Goal: Check status: Check status

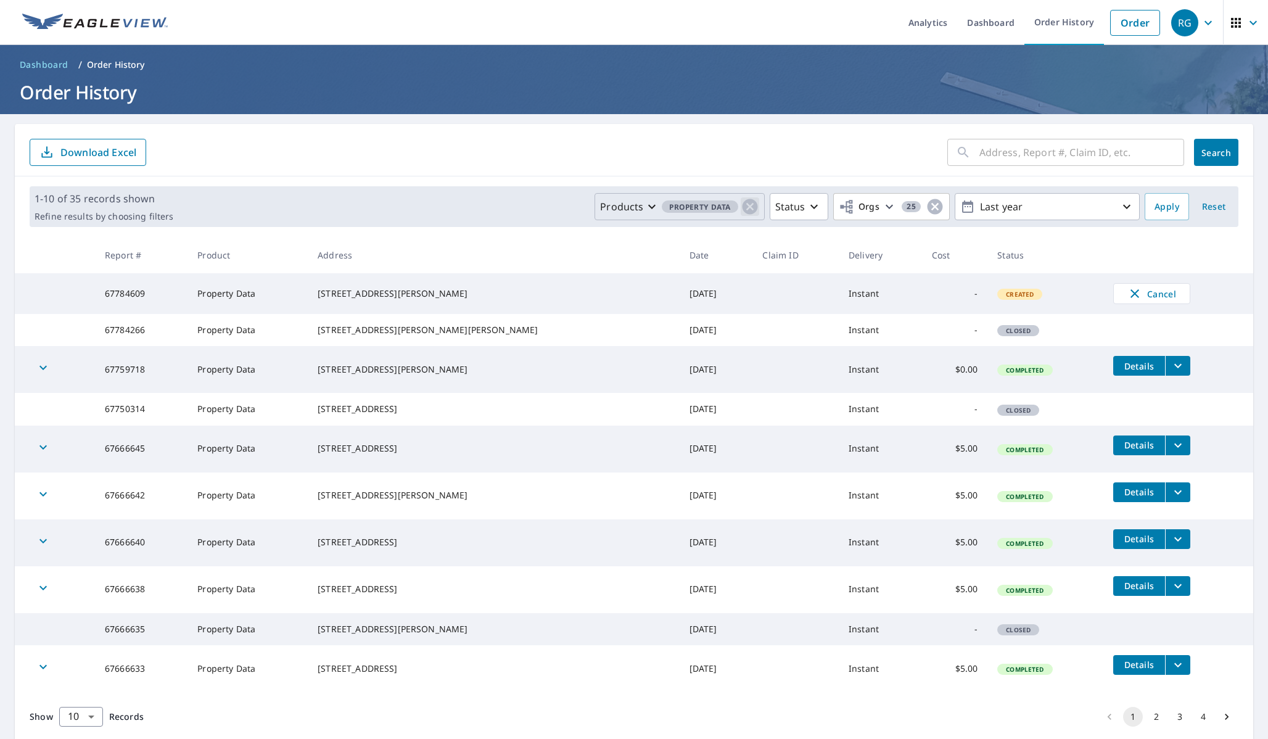
click at [747, 204] on icon "button" at bounding box center [749, 206] width 15 height 15
click at [747, 205] on icon "button" at bounding box center [750, 206] width 15 height 15
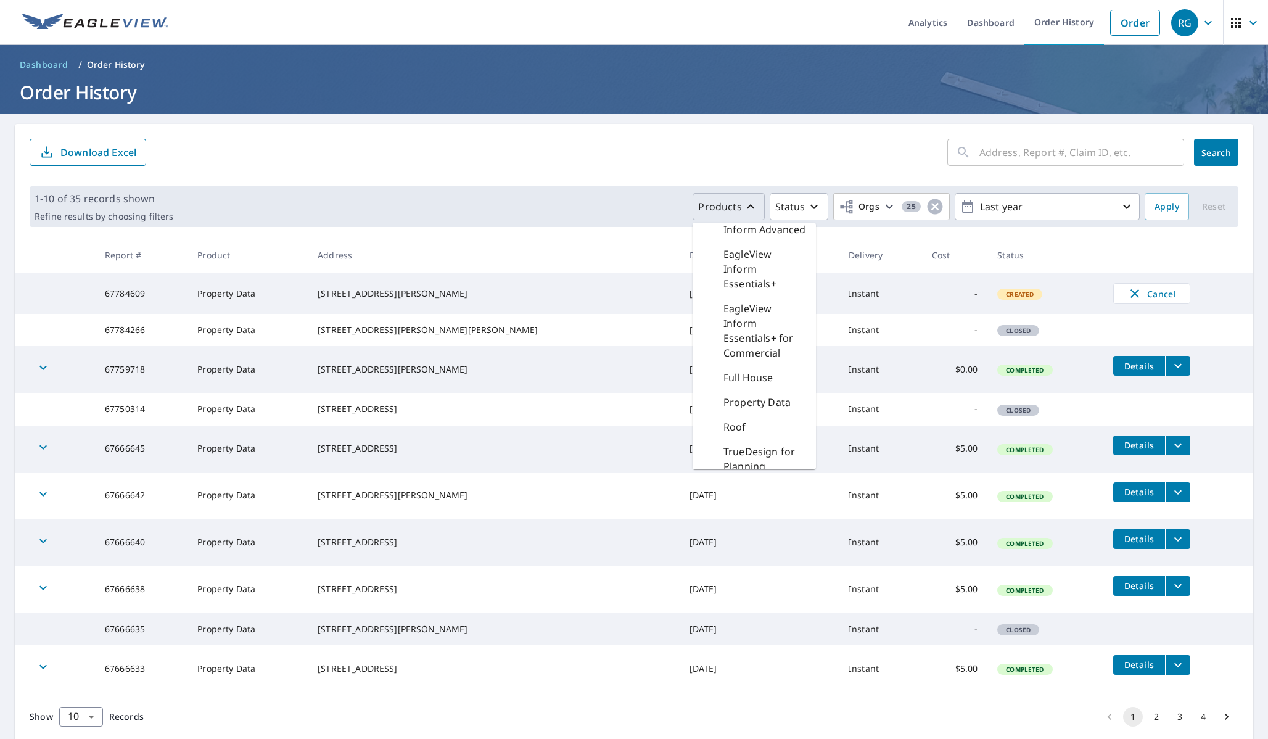
scroll to position [237, 0]
click at [746, 350] on p "Roof" at bounding box center [735, 353] width 23 height 15
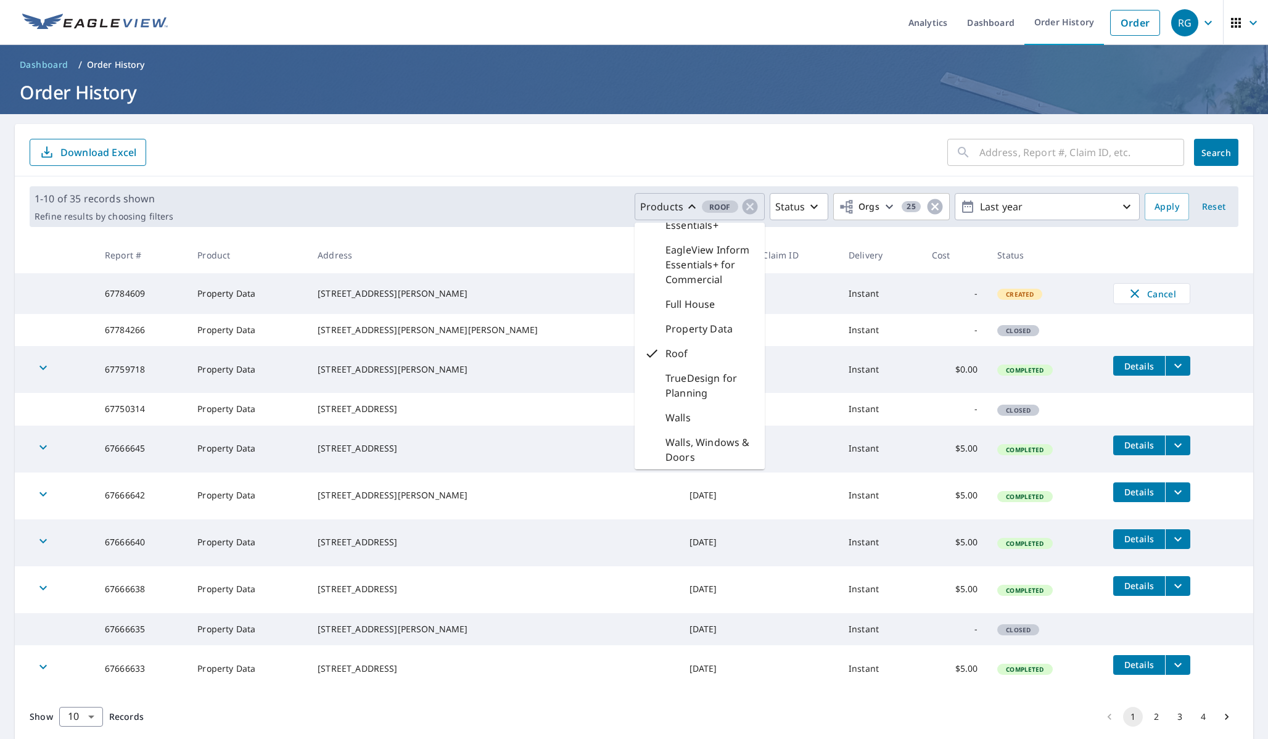
scroll to position [207, 0]
click at [1168, 208] on span "Apply" at bounding box center [1167, 206] width 25 height 15
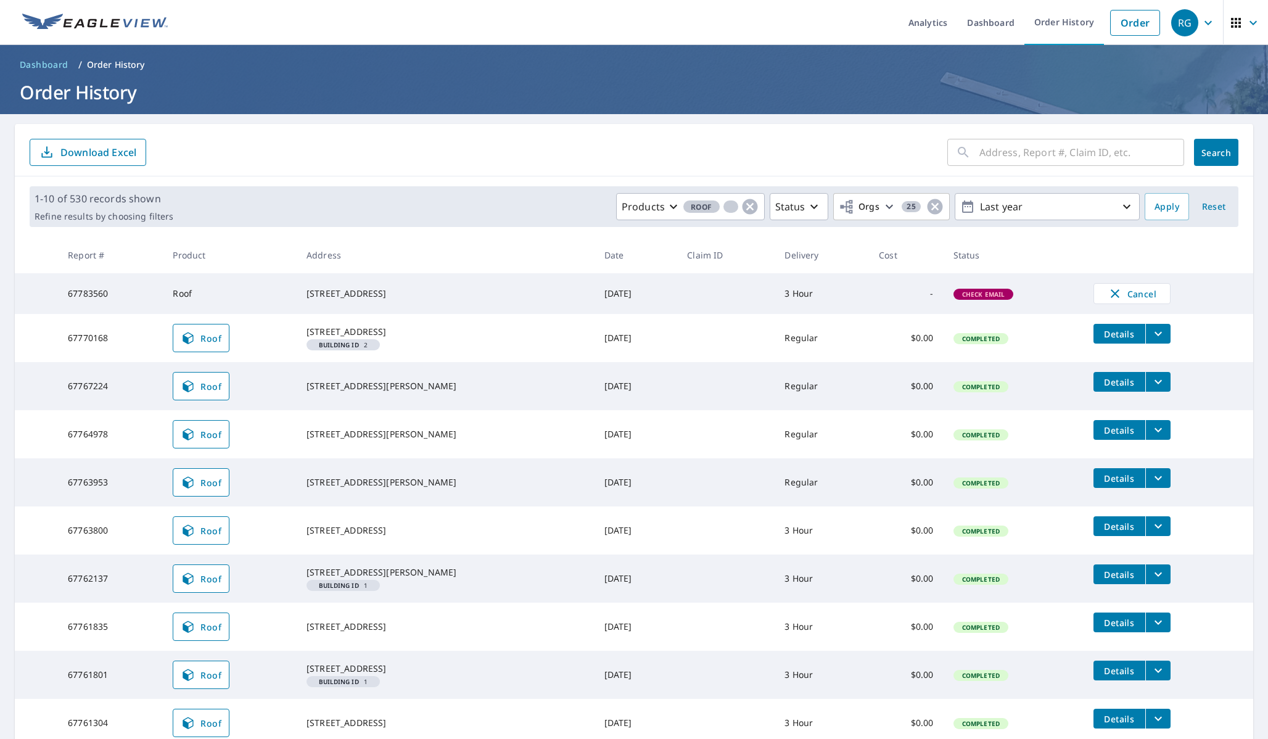
scroll to position [130, 0]
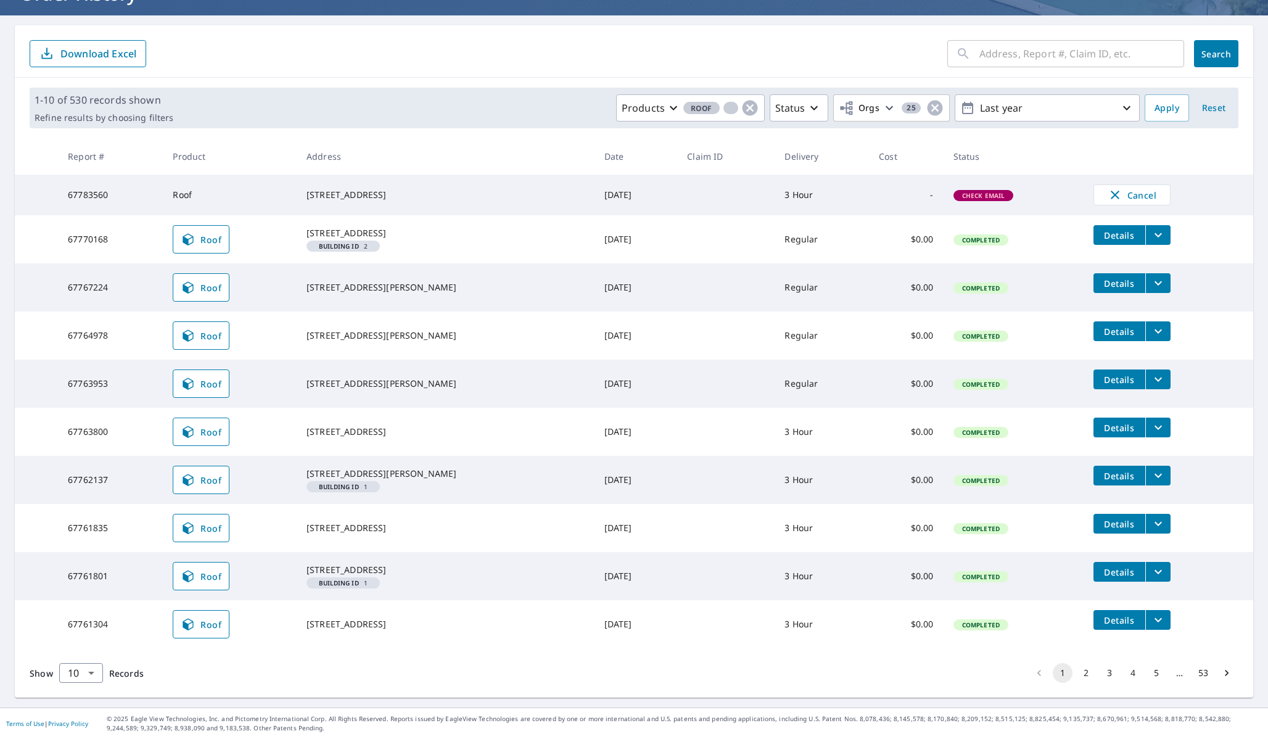
click at [1087, 667] on button "2" at bounding box center [1086, 673] width 20 height 20
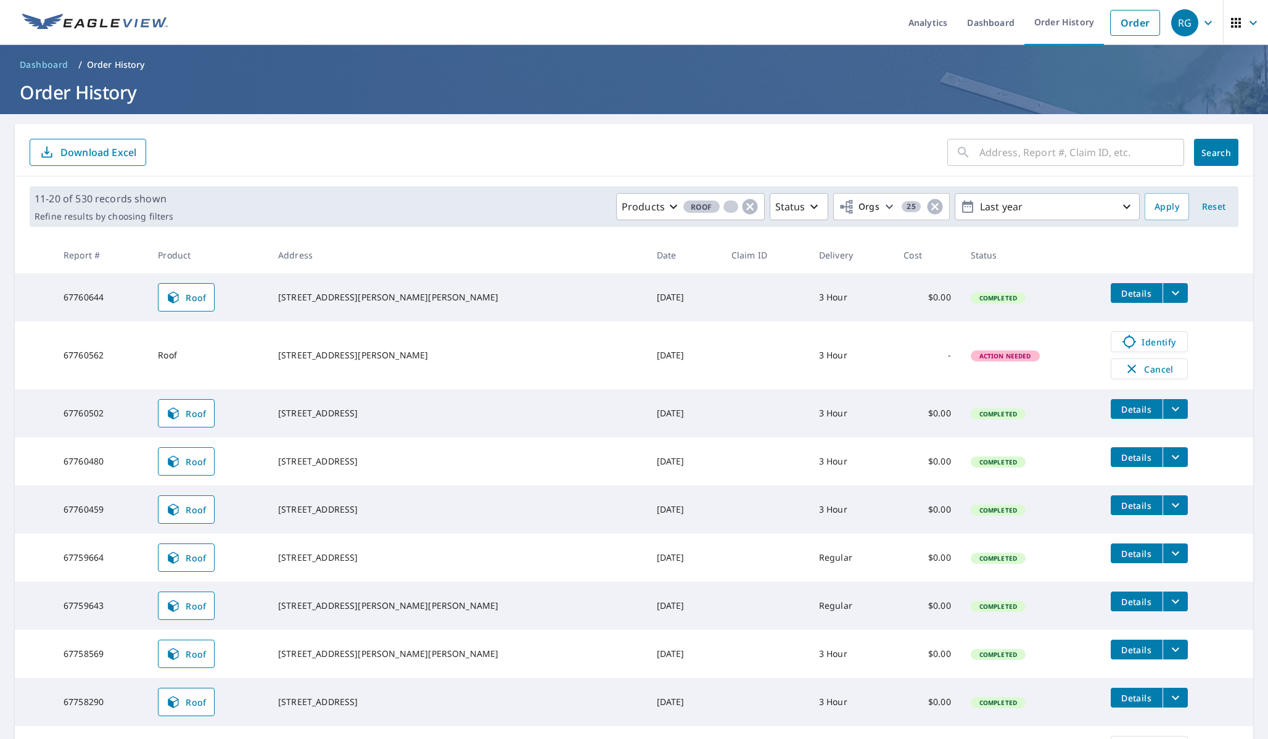
scroll to position [122, 0]
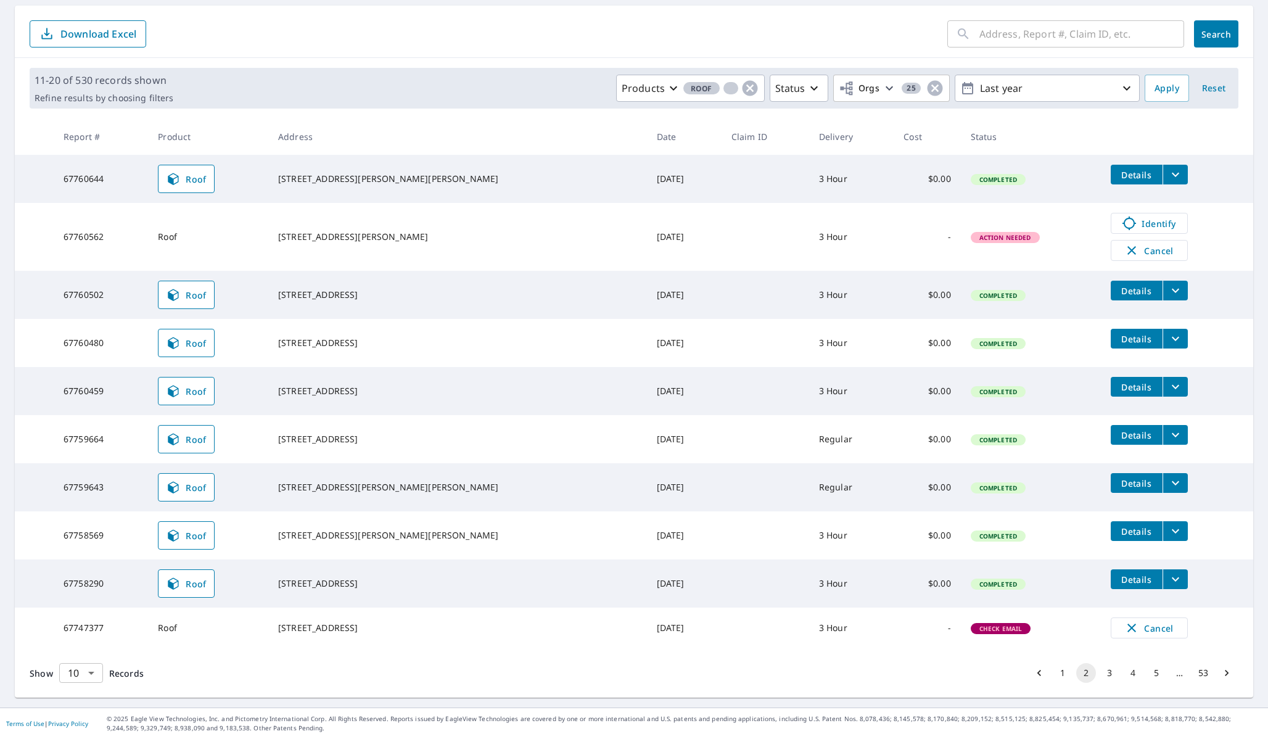
click at [86, 674] on body "RG RG Analytics Dashboard Order History Order RG Dashboard / Order History Orde…" at bounding box center [634, 369] width 1268 height 739
click at [81, 710] on li "100" at bounding box center [81, 713] width 44 height 22
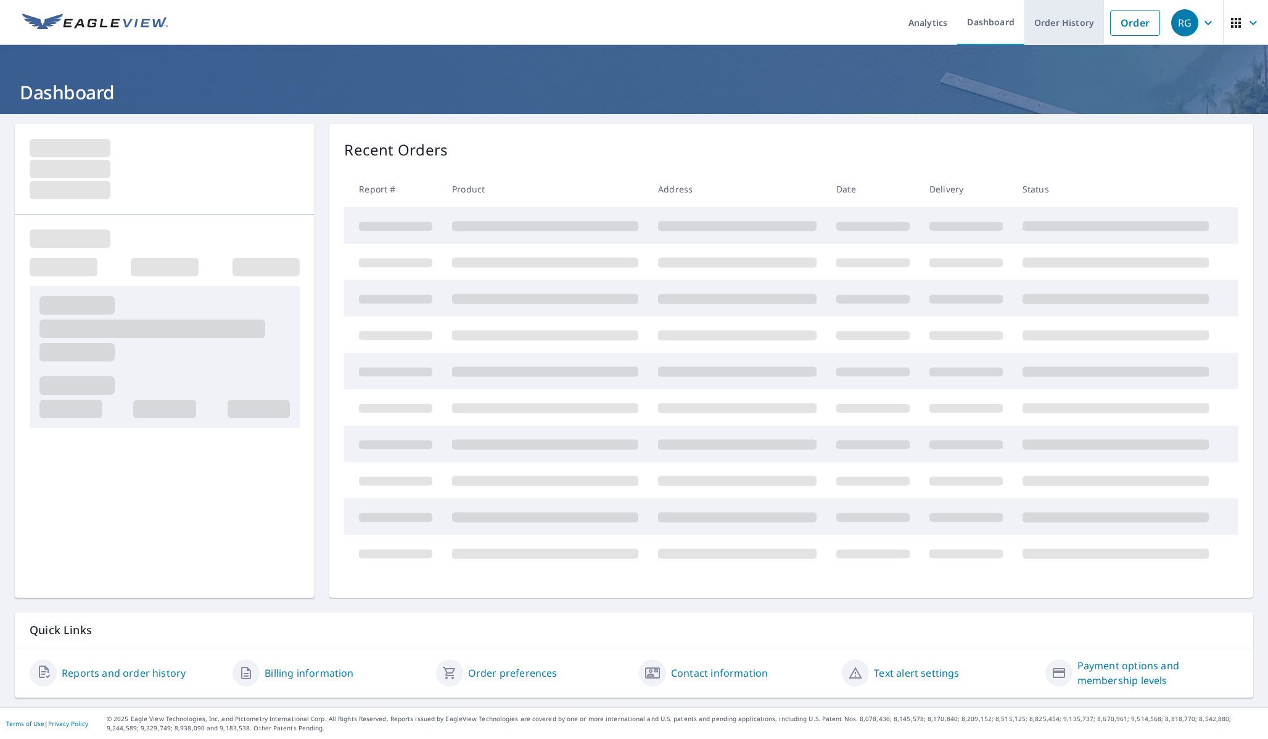
click at [1077, 27] on link "Order History" at bounding box center [1065, 22] width 80 height 45
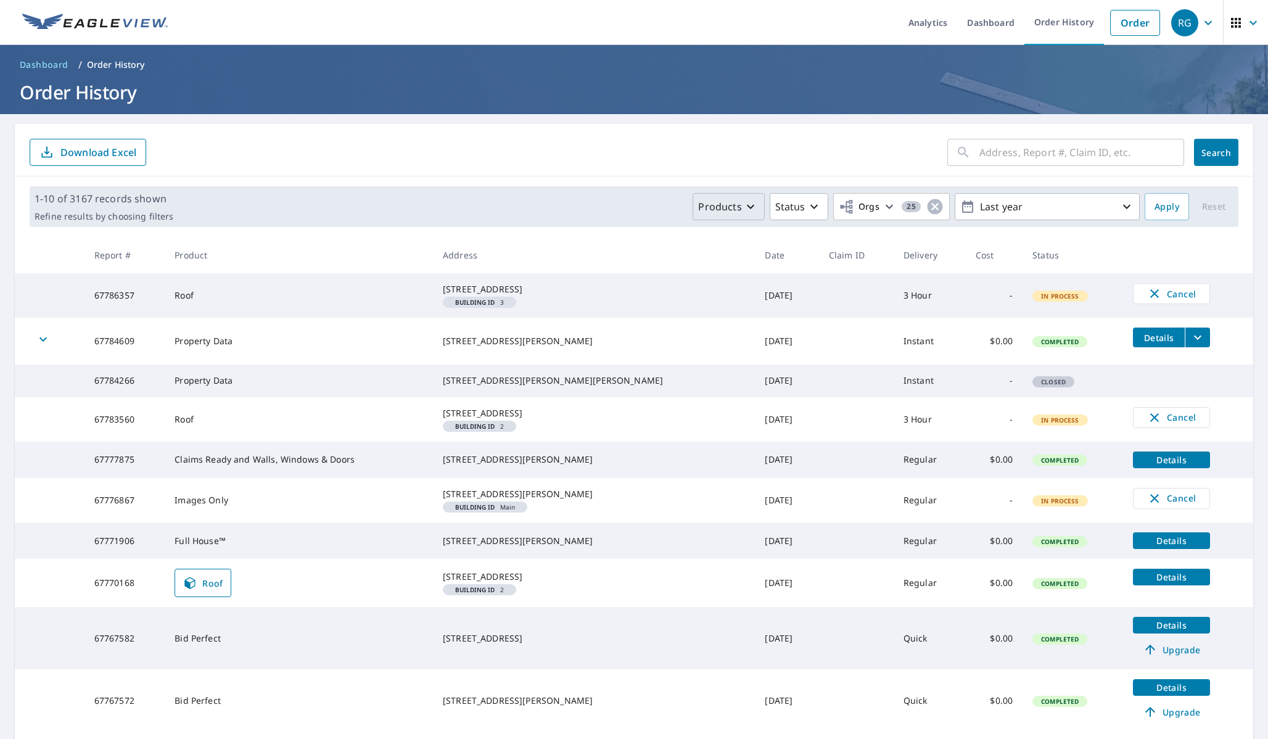
click at [729, 212] on p "Products" at bounding box center [719, 206] width 43 height 15
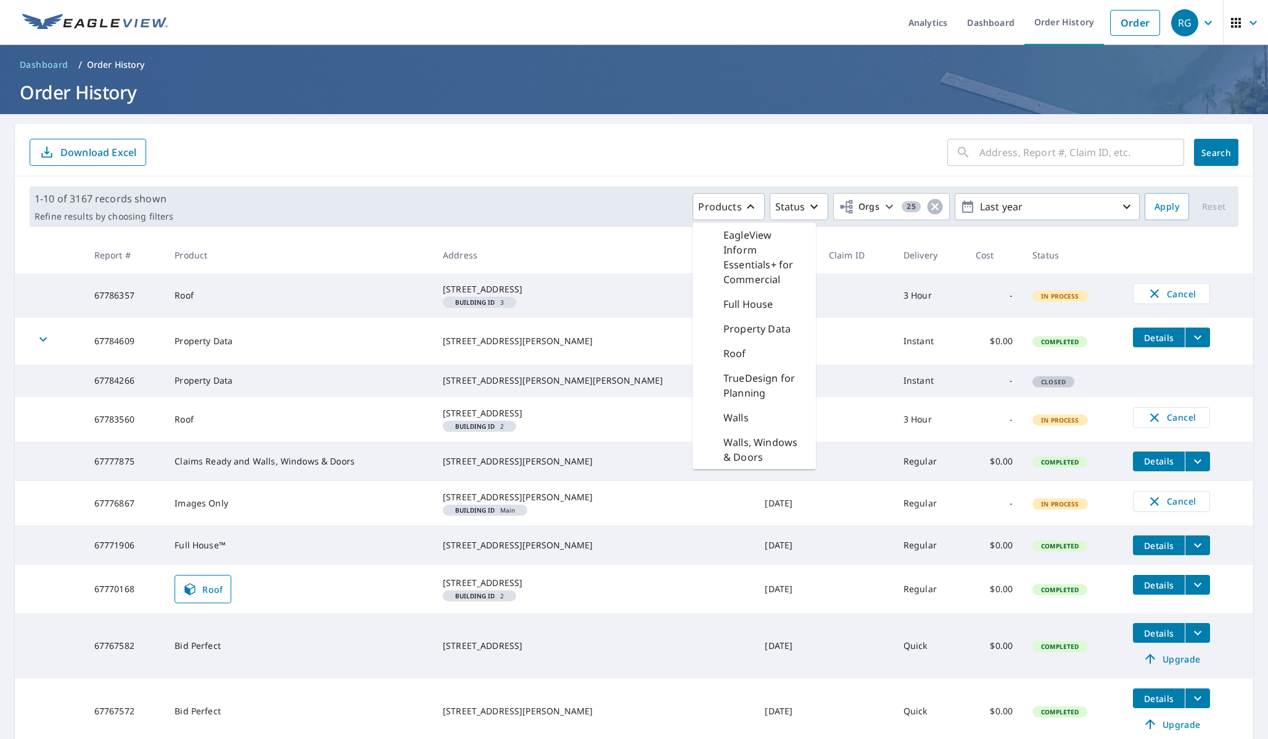
click at [737, 350] on p "Roof" at bounding box center [735, 353] width 23 height 15
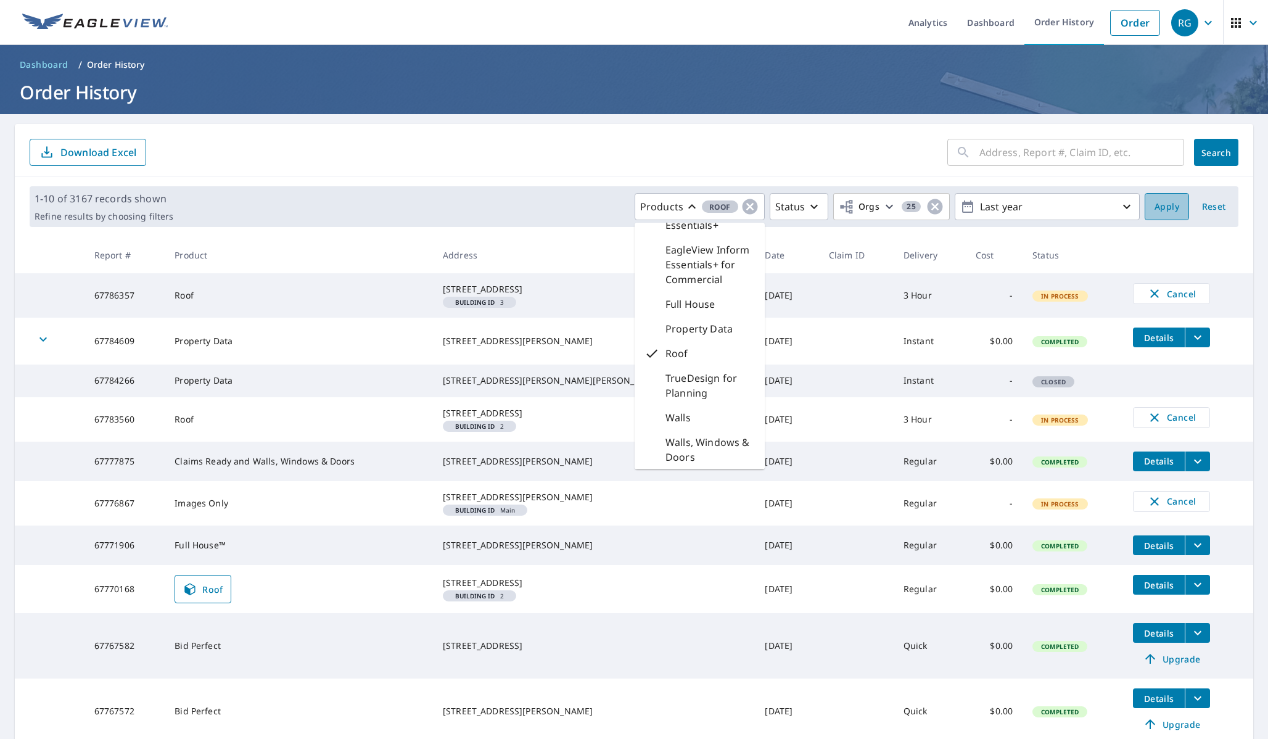
click at [1167, 209] on span "Apply" at bounding box center [1167, 206] width 25 height 15
